Goal: Transaction & Acquisition: Purchase product/service

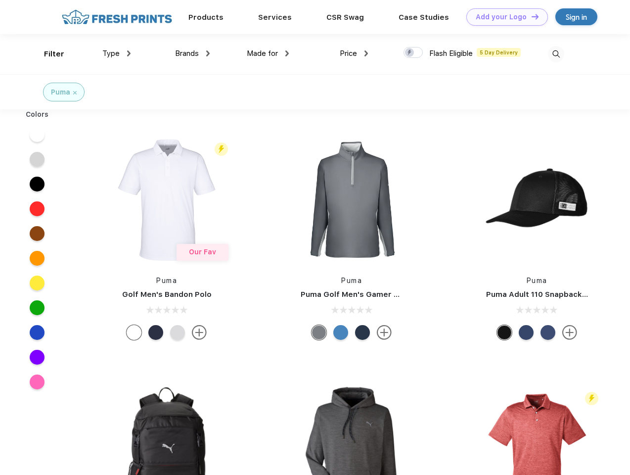
scroll to position [0, 0]
click at [504, 17] on link "Add your Logo Design Tool" at bounding box center [508, 16] width 82 height 17
click at [0, 0] on div "Design Tool" at bounding box center [0, 0] width 0 height 0
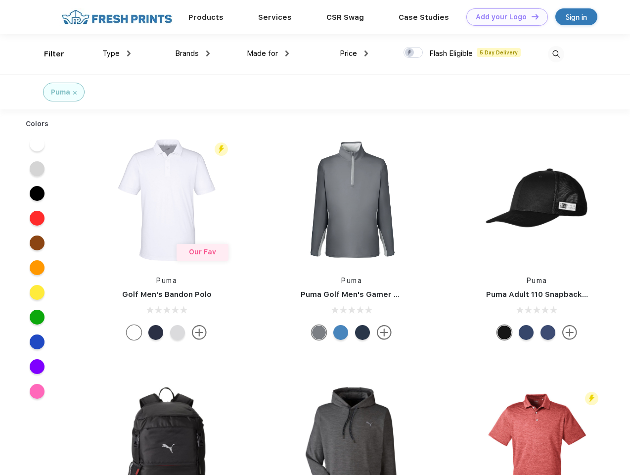
click at [531, 16] on link "Add your Logo Design Tool" at bounding box center [508, 16] width 82 height 17
click at [48, 54] on div "Filter" at bounding box center [54, 53] width 20 height 11
click at [117, 53] on span "Type" at bounding box center [110, 53] width 17 height 9
click at [192, 53] on span "Brands" at bounding box center [187, 53] width 24 height 9
click at [268, 53] on span "Made for" at bounding box center [262, 53] width 31 height 9
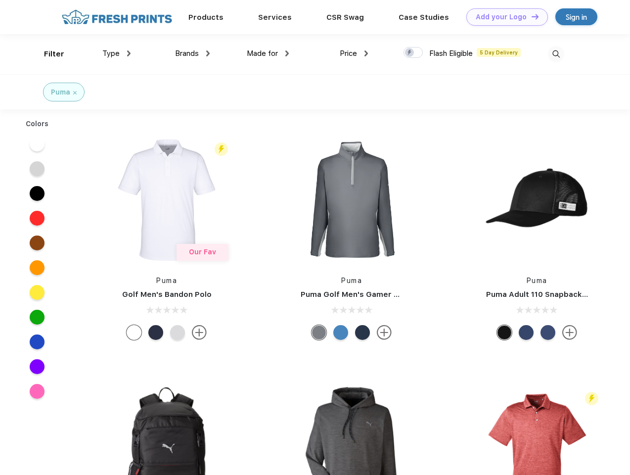
click at [354, 53] on span "Price" at bounding box center [348, 53] width 17 height 9
click at [414, 53] on div at bounding box center [413, 52] width 19 height 11
click at [410, 53] on input "checkbox" at bounding box center [407, 50] width 6 height 6
click at [556, 54] on img at bounding box center [556, 54] width 16 height 16
